Goal: Contribute content: Add original content to the website for others to see

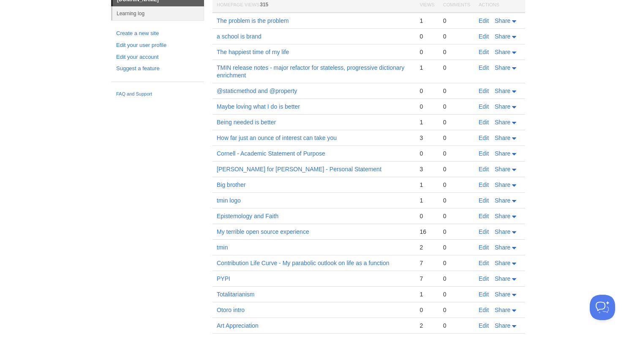
scroll to position [51, 0]
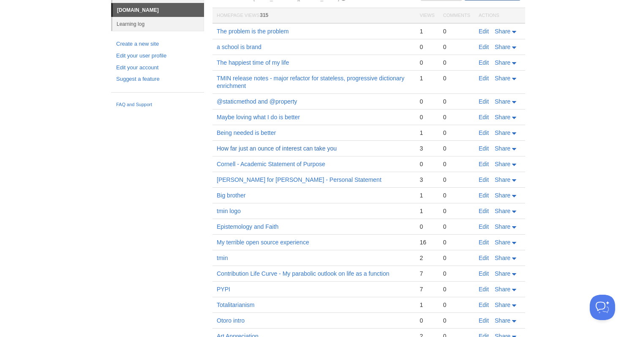
click at [246, 151] on link "How far just an ounce of interest can take you" at bounding box center [277, 148] width 120 height 7
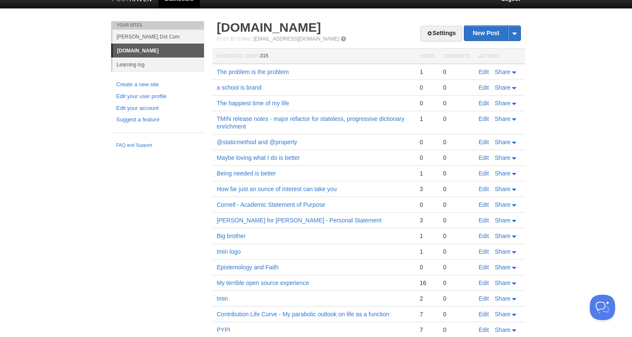
scroll to position [5, 0]
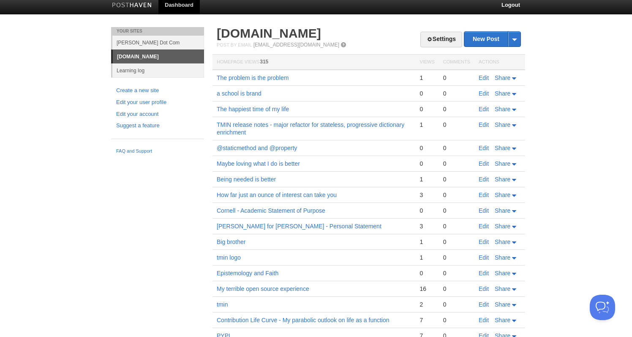
click at [135, 43] on link "[PERSON_NAME] Dot Com" at bounding box center [158, 42] width 92 height 14
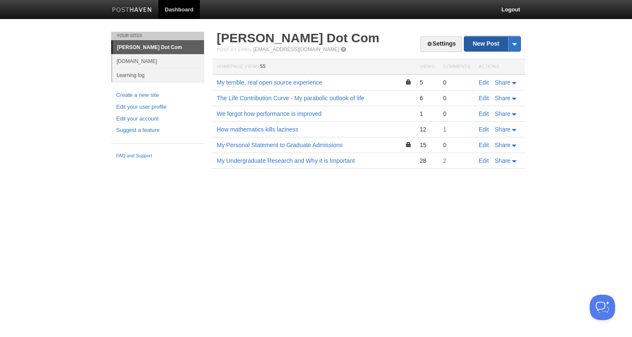
click at [485, 46] on link "New Post" at bounding box center [492, 43] width 56 height 15
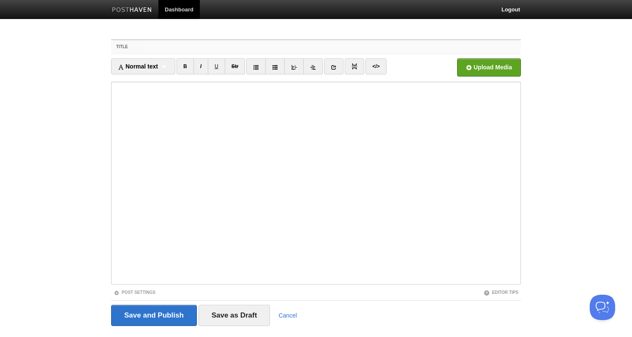
click at [182, 40] on input "Title" at bounding box center [333, 47] width 376 height 14
type input "A"
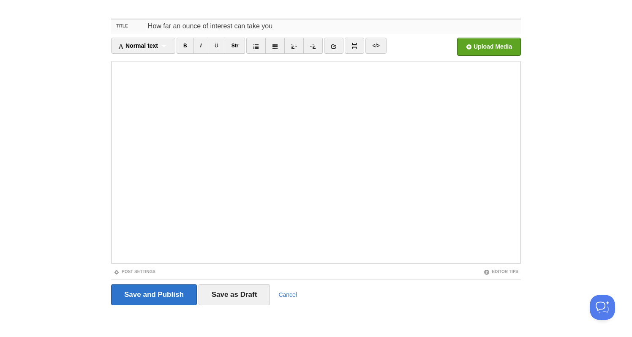
scroll to position [20, 0]
type input "How far an ounce of interest can take you"
click at [173, 294] on input "Save and Publish" at bounding box center [154, 294] width 86 height 21
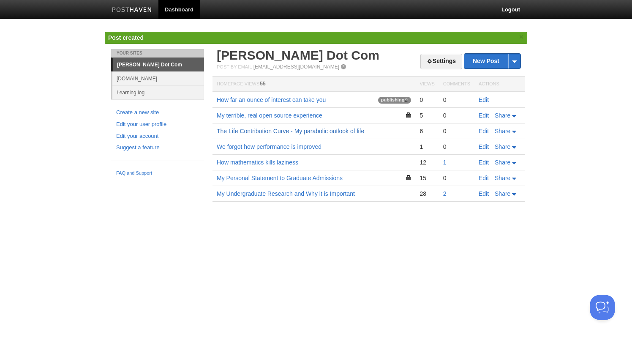
click at [276, 131] on link "The Life Contribution Curve - My parabolic outlook of life" at bounding box center [290, 131] width 147 height 7
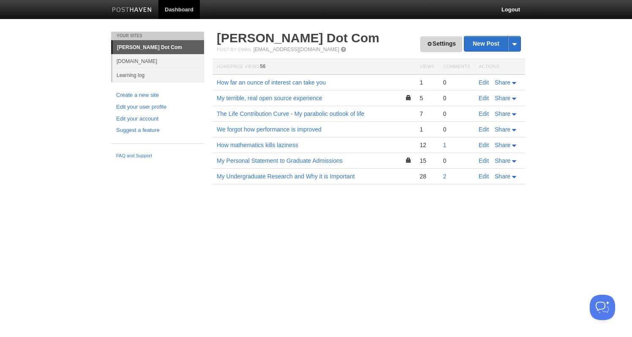
click at [443, 46] on link "Settings" at bounding box center [441, 44] width 42 height 16
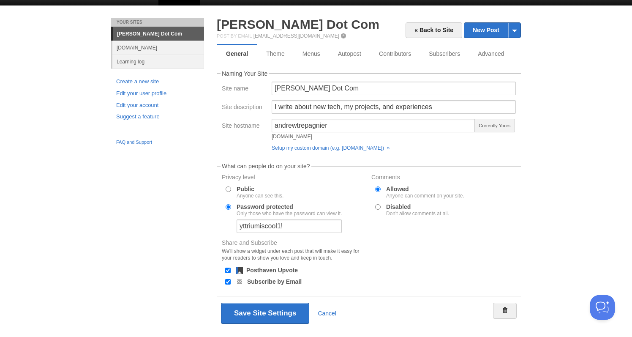
scroll to position [19, 0]
